Goal: Task Accomplishment & Management: Use online tool/utility

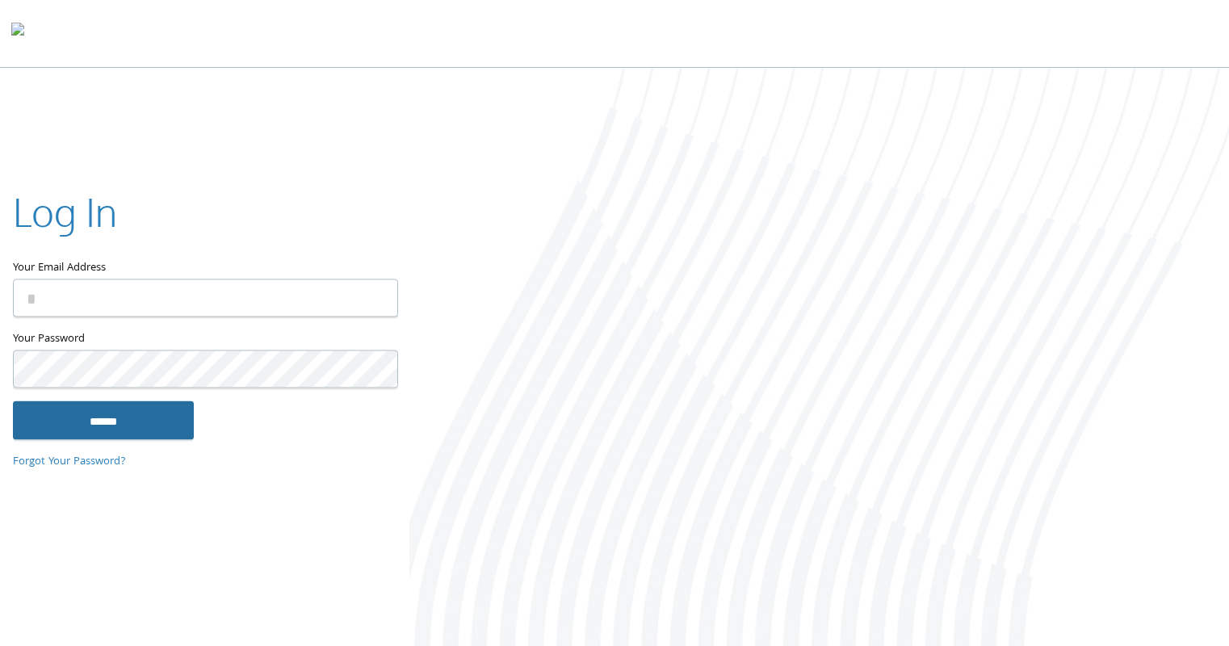
type input "**********"
click at [82, 421] on input "******" at bounding box center [103, 420] width 181 height 39
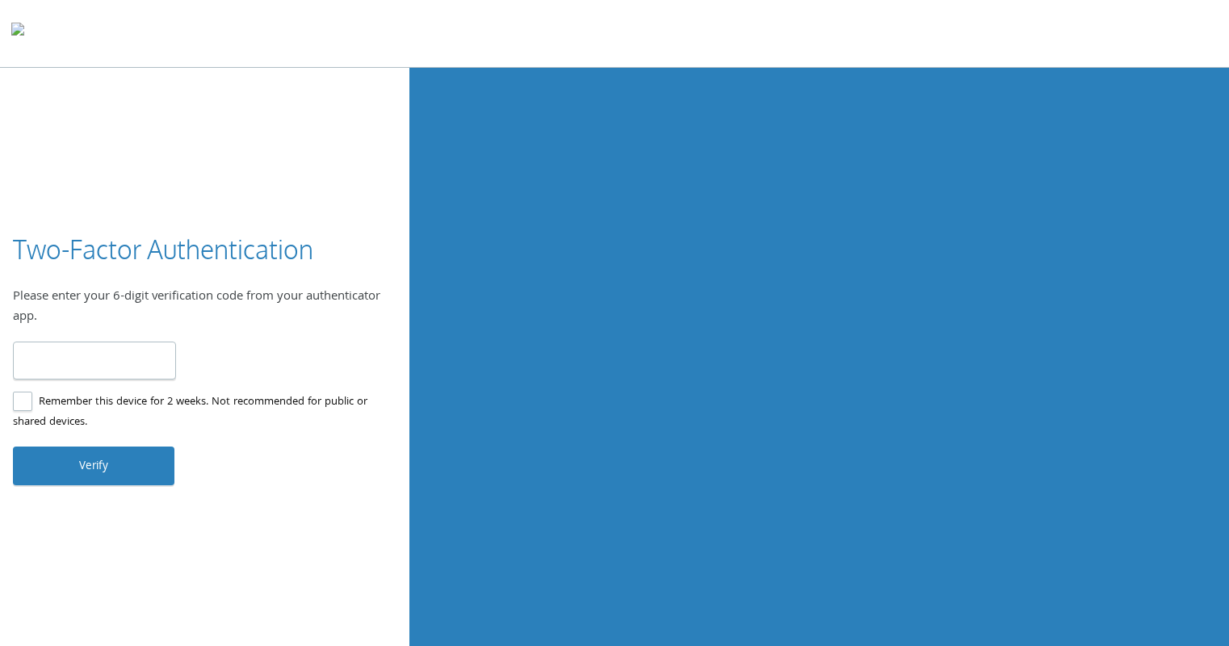
type input "******"
